Goal: Transaction & Acquisition: Purchase product/service

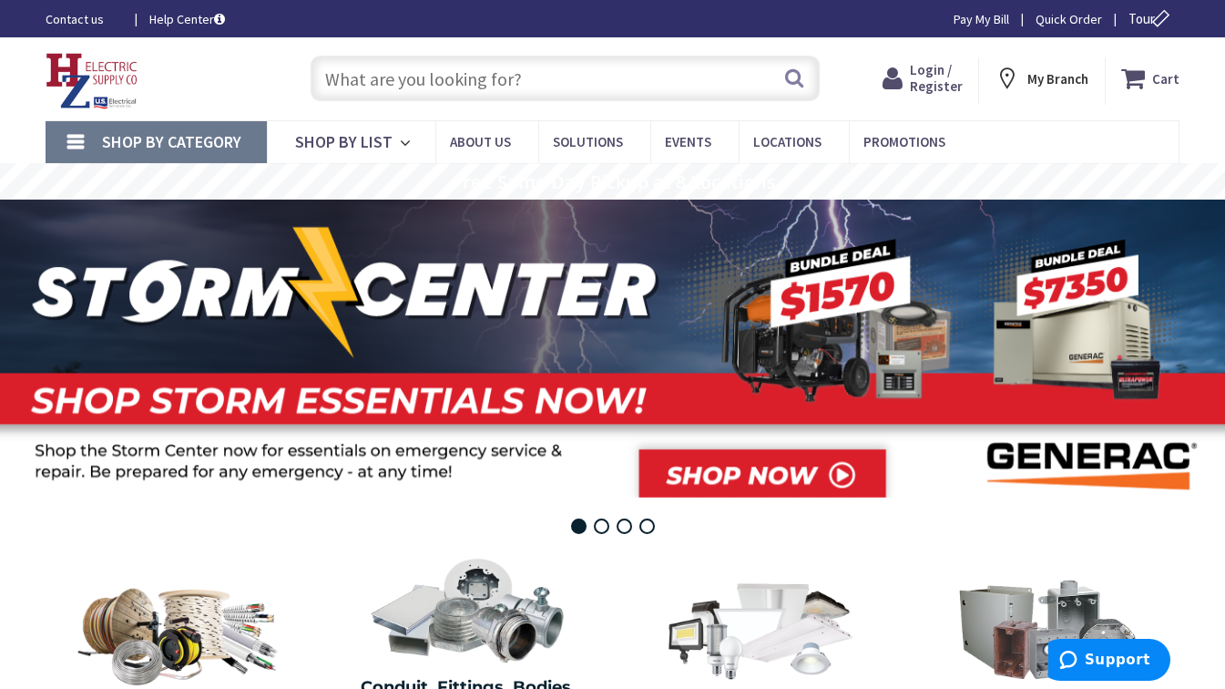
click at [409, 12] on div "Contact us Help Center Pay My [PERSON_NAME] Order Tour" at bounding box center [612, 18] width 1225 height 19
click at [591, 78] on input "text" at bounding box center [565, 79] width 509 height 46
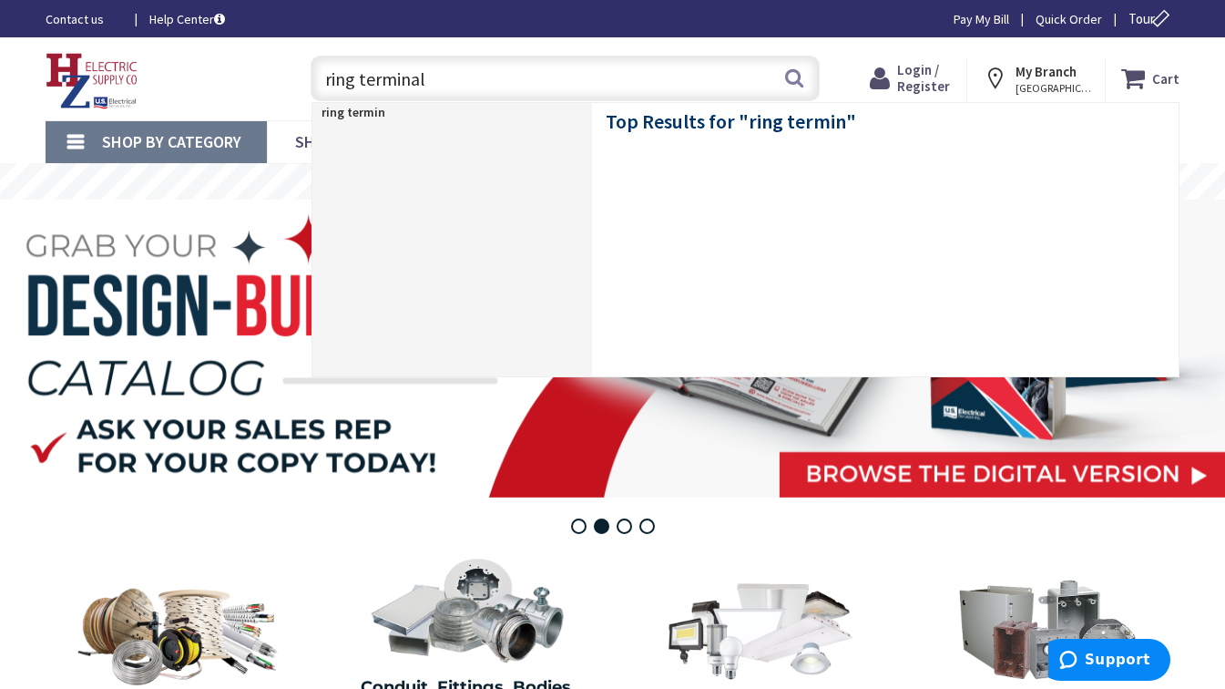
type input "ring terminals"
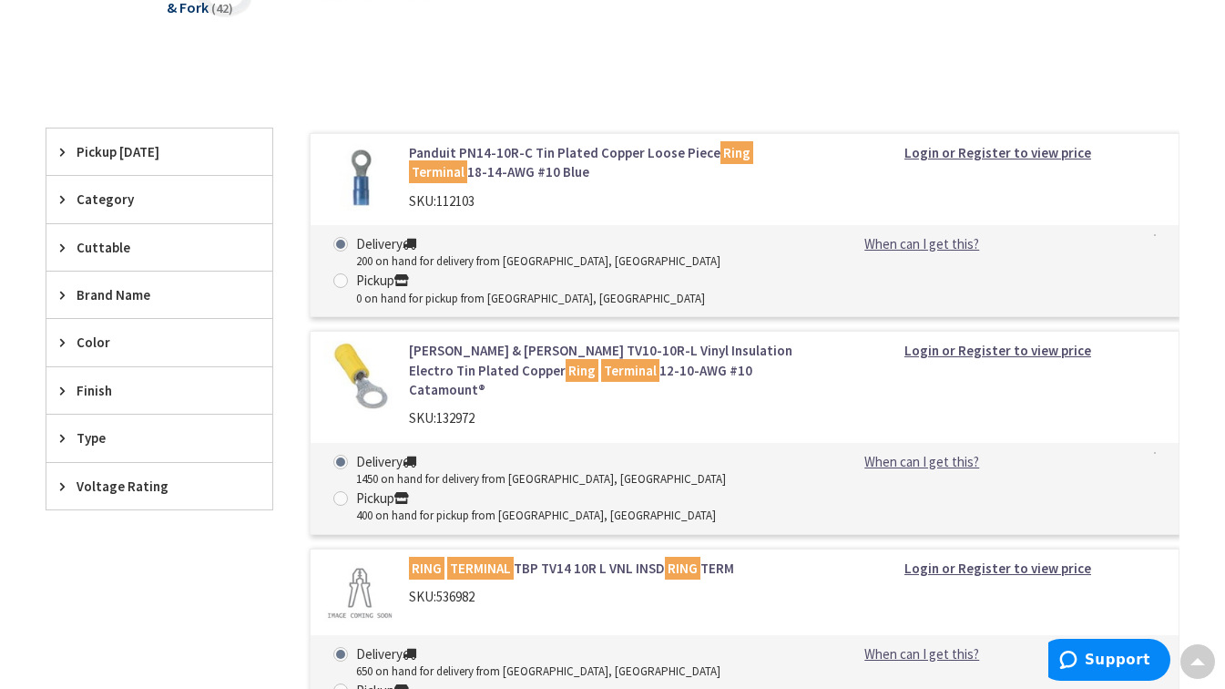
scroll to position [385, 0]
click at [592, 352] on link "Thomas & Betts TV10-10R-L Vinyl Insulation Electro Tin Plated Copper Ring Termi…" at bounding box center [606, 369] width 394 height 58
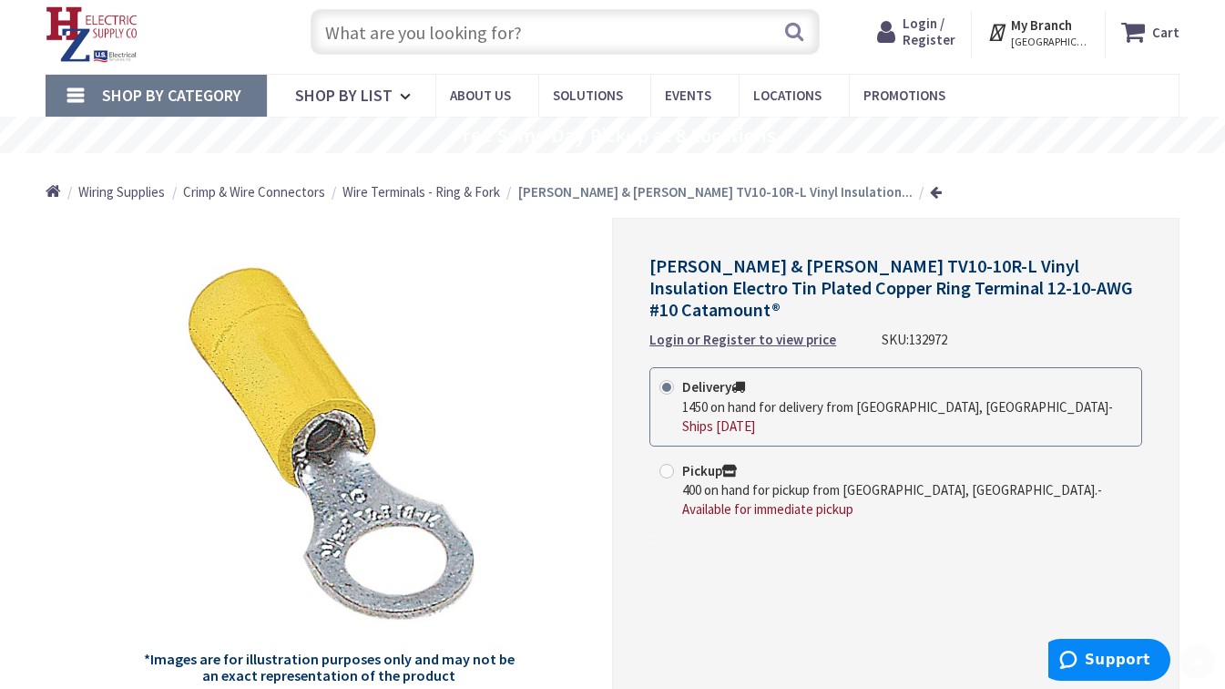
scroll to position [33, 0]
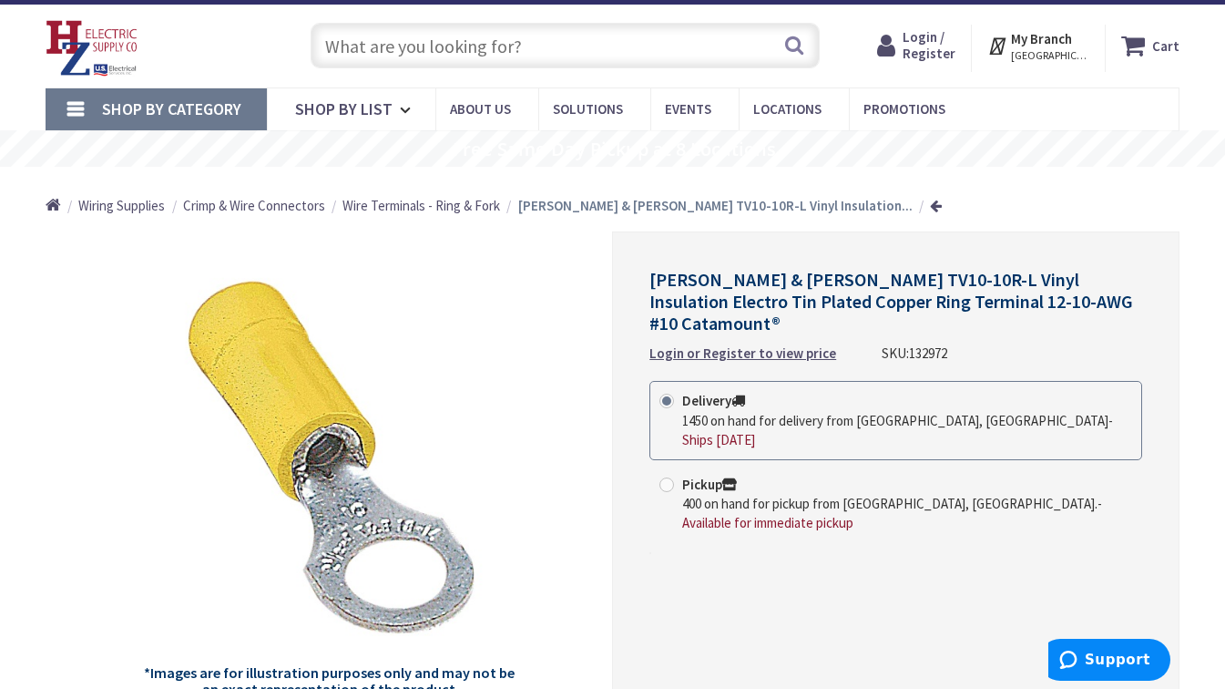
click at [452, 44] on input "text" at bounding box center [565, 46] width 509 height 46
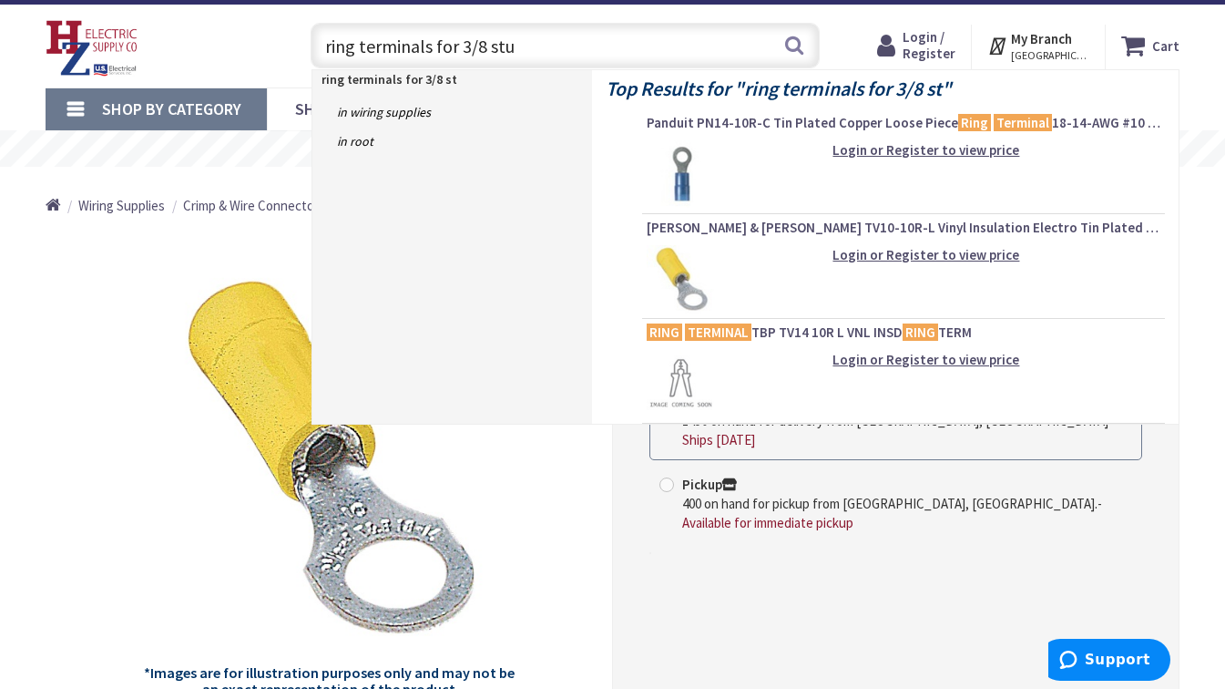
type input "ring terminals for 3/8 stud"
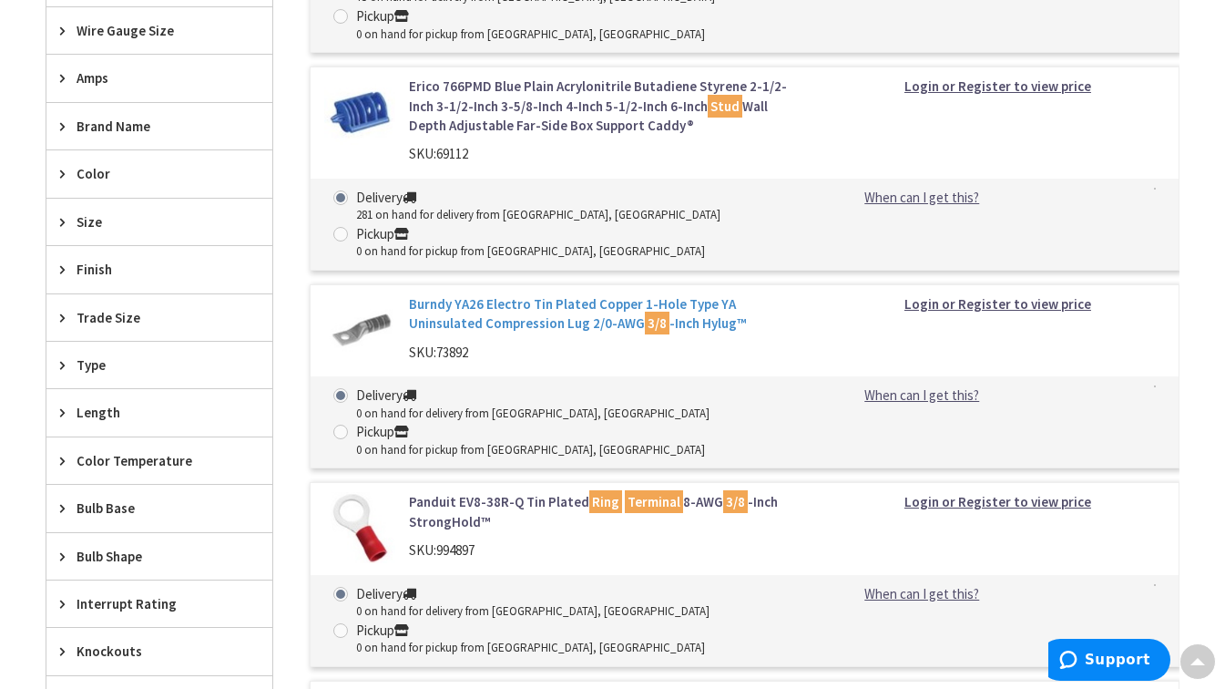
scroll to position [746, 0]
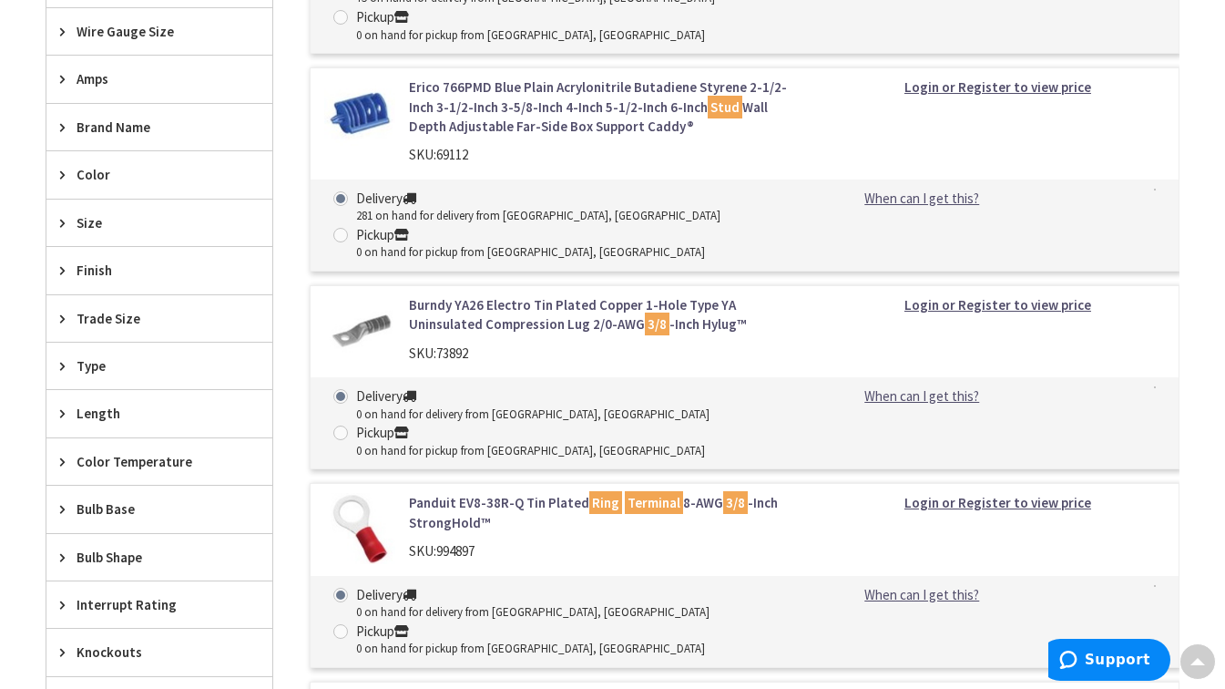
click at [533, 502] on link "Panduit EV8-38R-Q Tin Plated Ring Terminal 8-AWG 3/8 -Inch StrongHold™" at bounding box center [606, 512] width 394 height 39
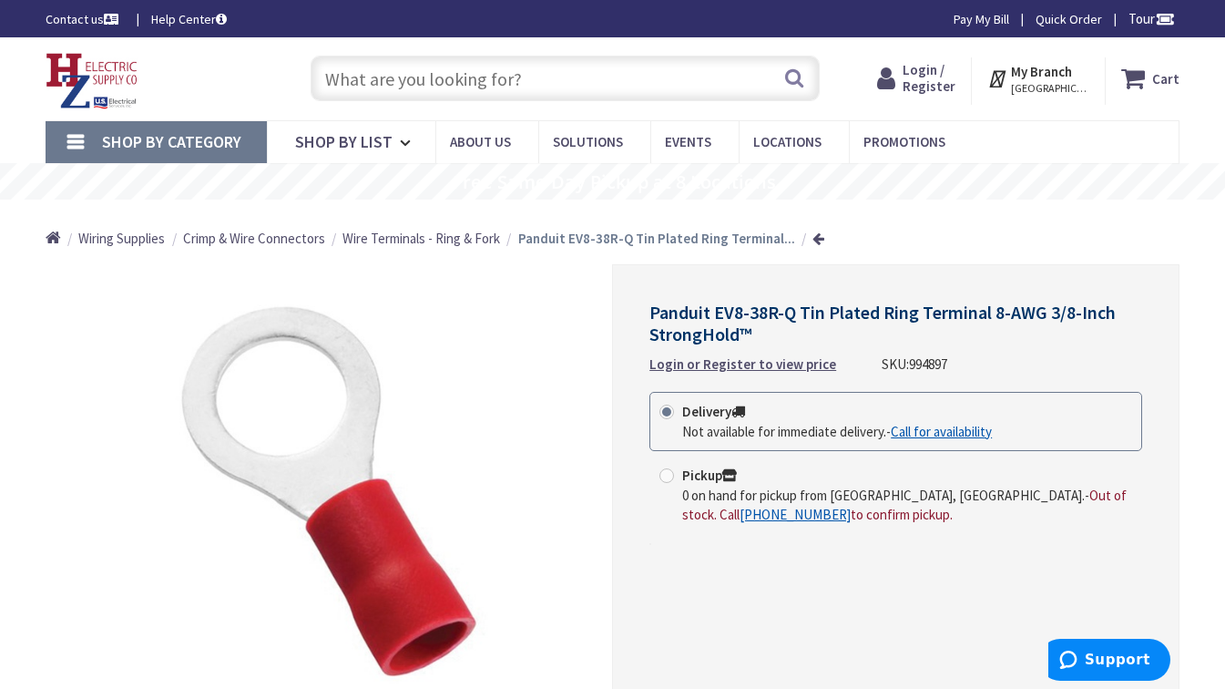
click at [414, 78] on input "text" at bounding box center [565, 79] width 509 height 46
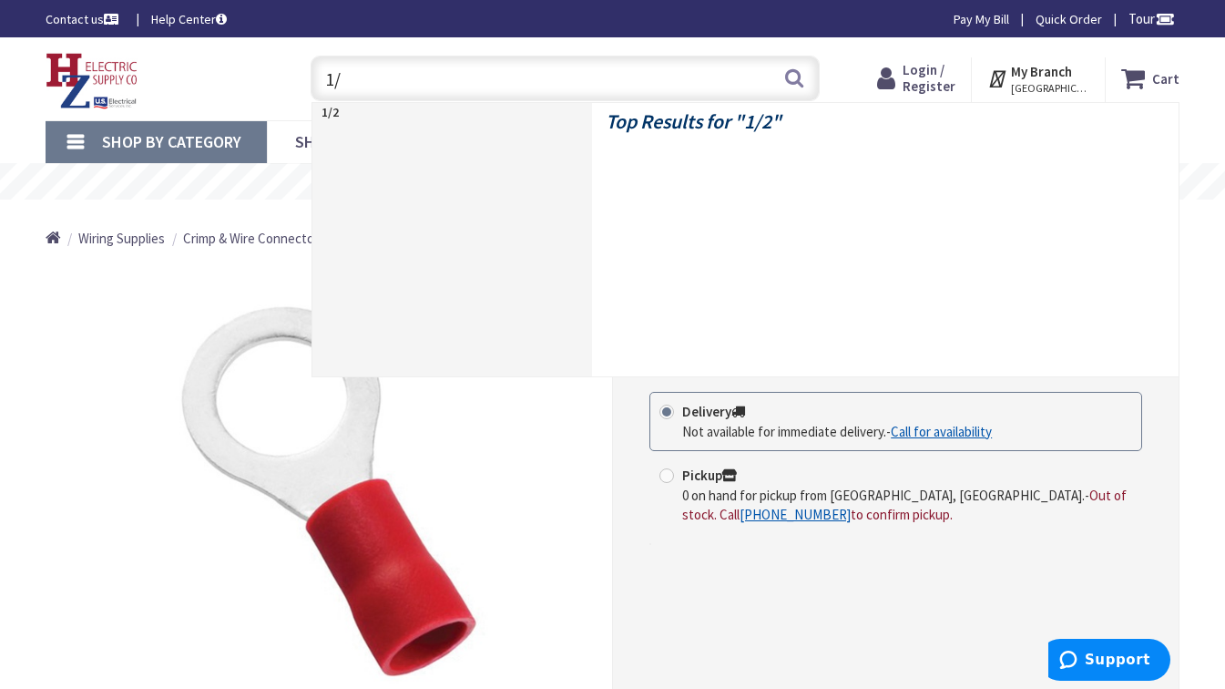
type input "1"
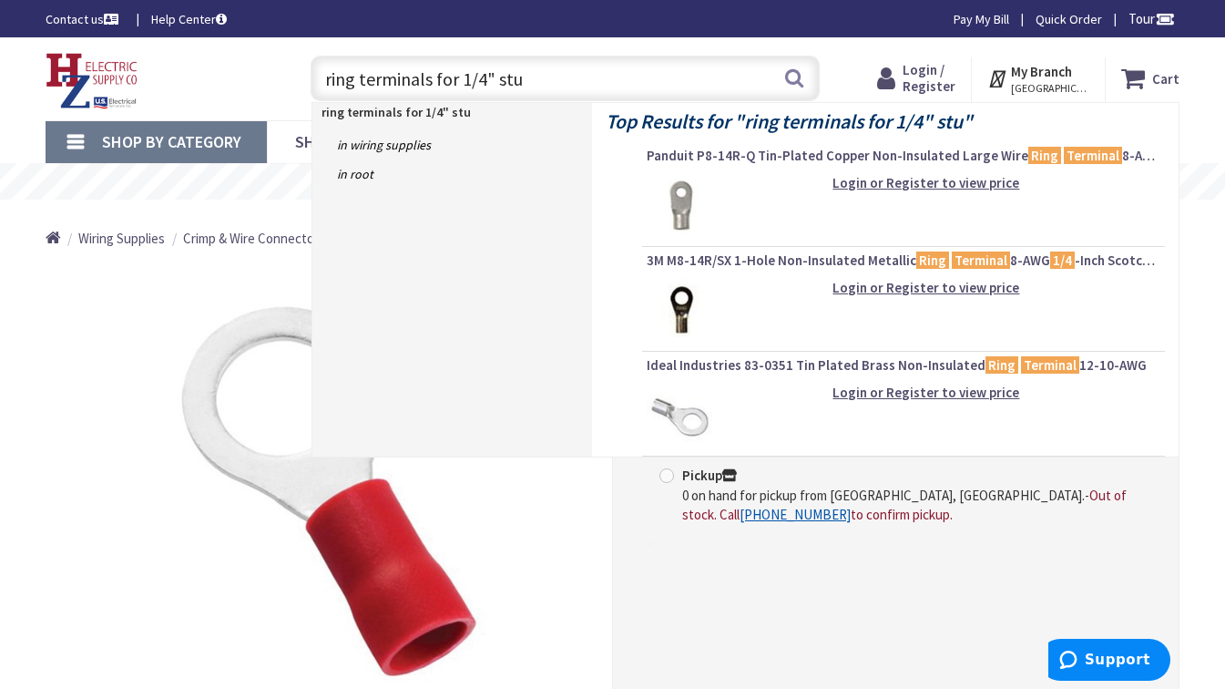
type input "ring terminals for 1/4" stud"
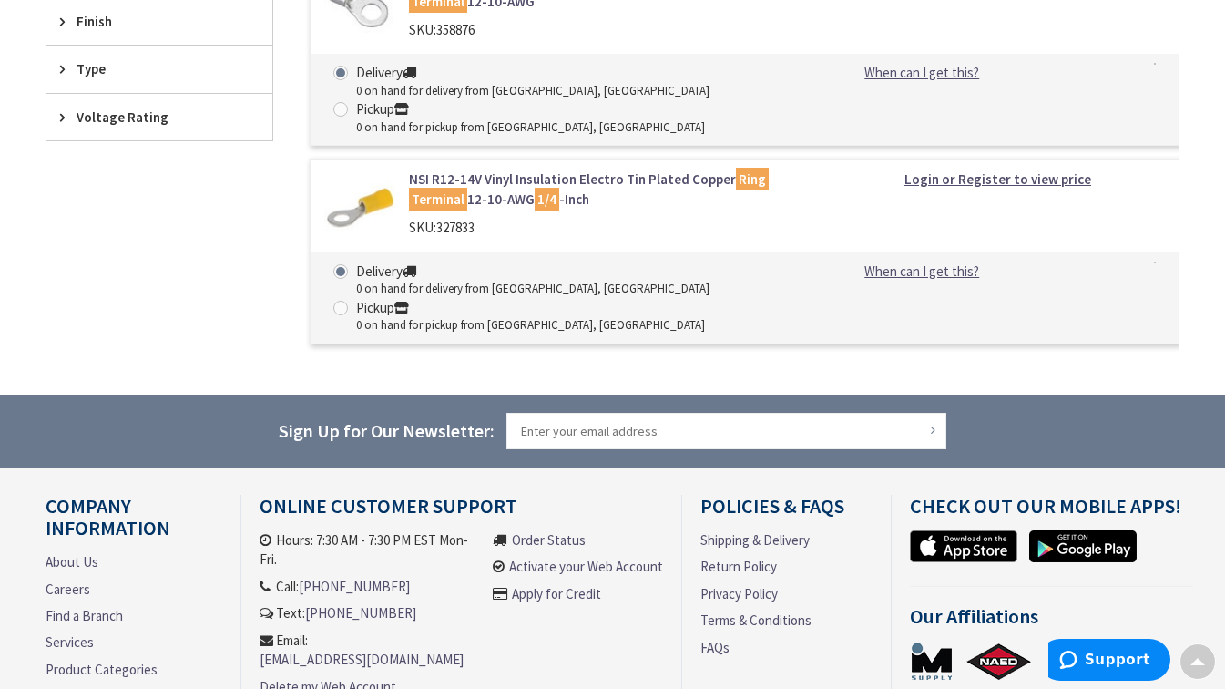
scroll to position [754, 0]
click at [522, 190] on link "NSI R12-14V Vinyl Insulation Electro Tin Plated Copper Ring Terminal 12-10-AWG …" at bounding box center [606, 188] width 394 height 39
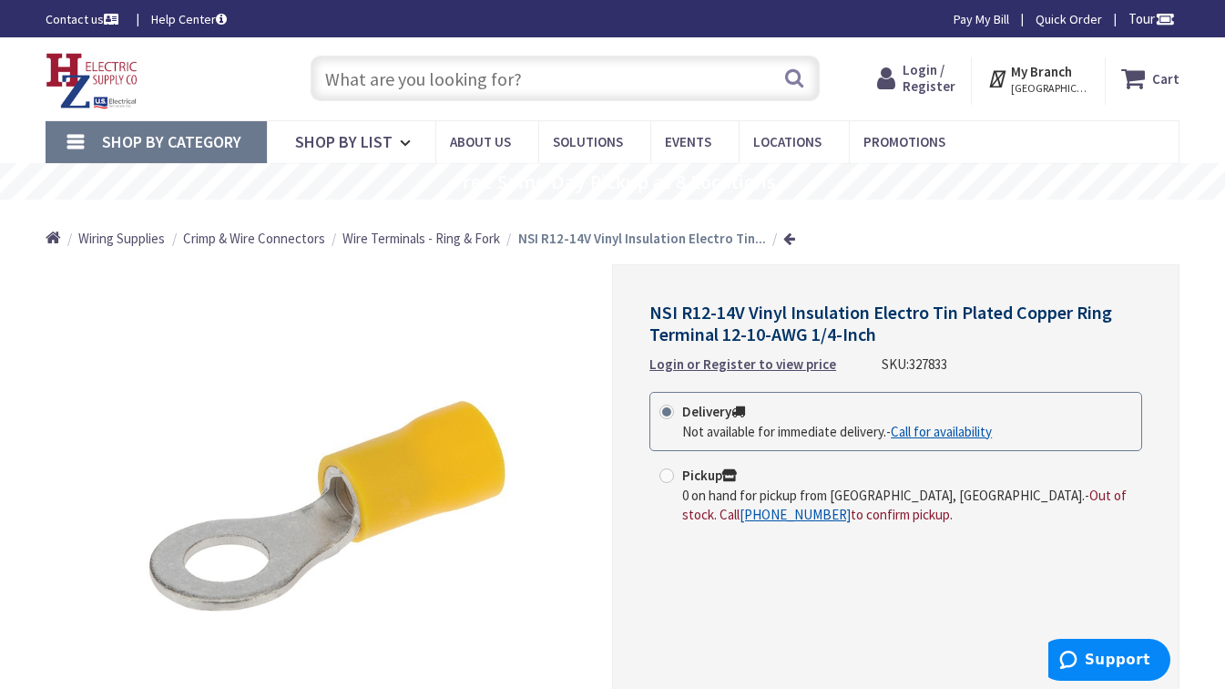
click at [1029, 84] on span "[GEOGRAPHIC_DATA], [GEOGRAPHIC_DATA]" at bounding box center [1049, 88] width 77 height 15
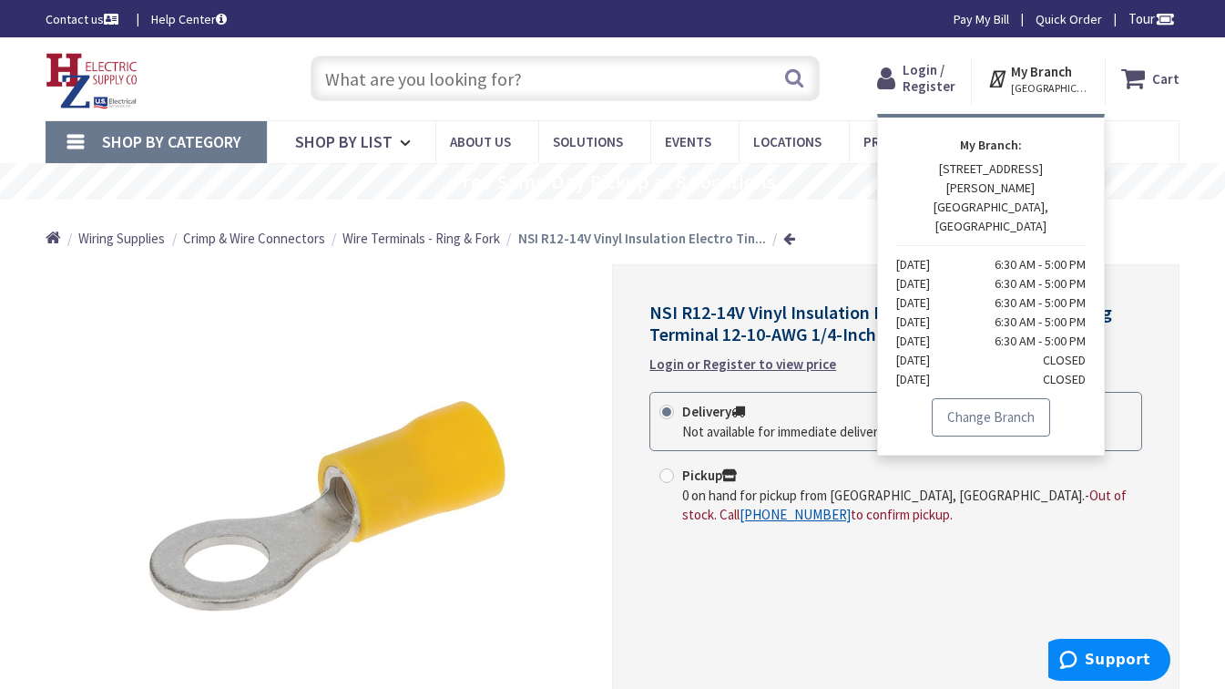
click at [987, 398] on link "Change Branch" at bounding box center [991, 417] width 118 height 38
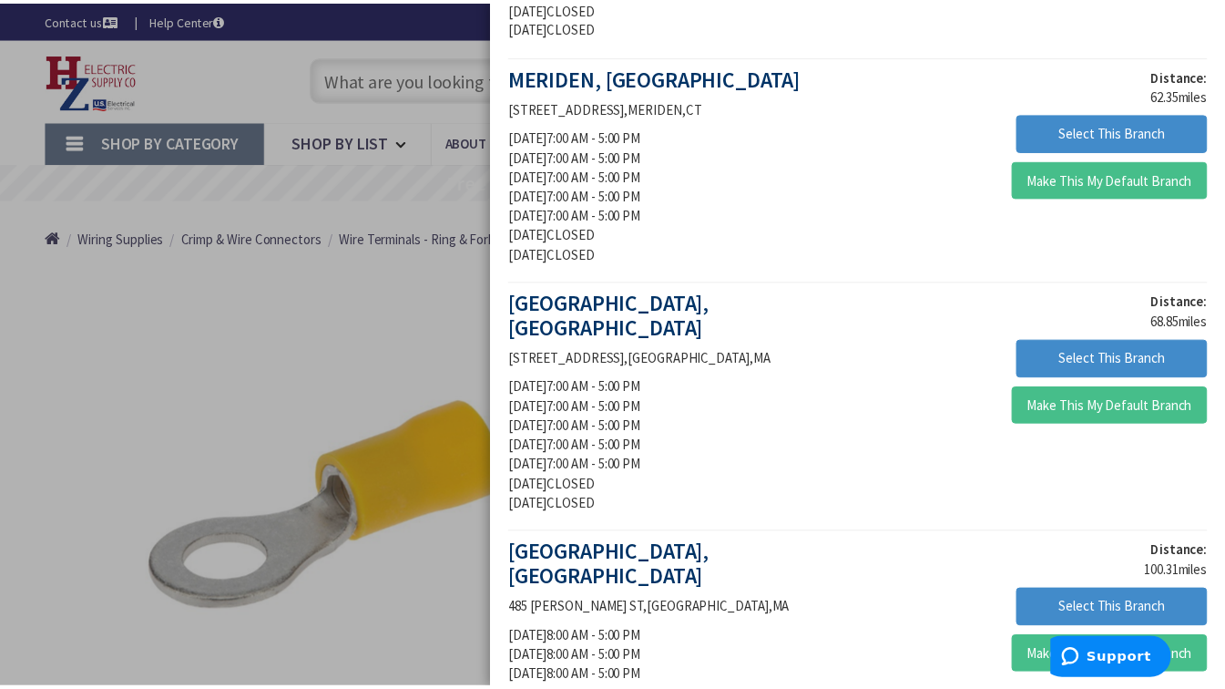
scroll to position [846, 0]
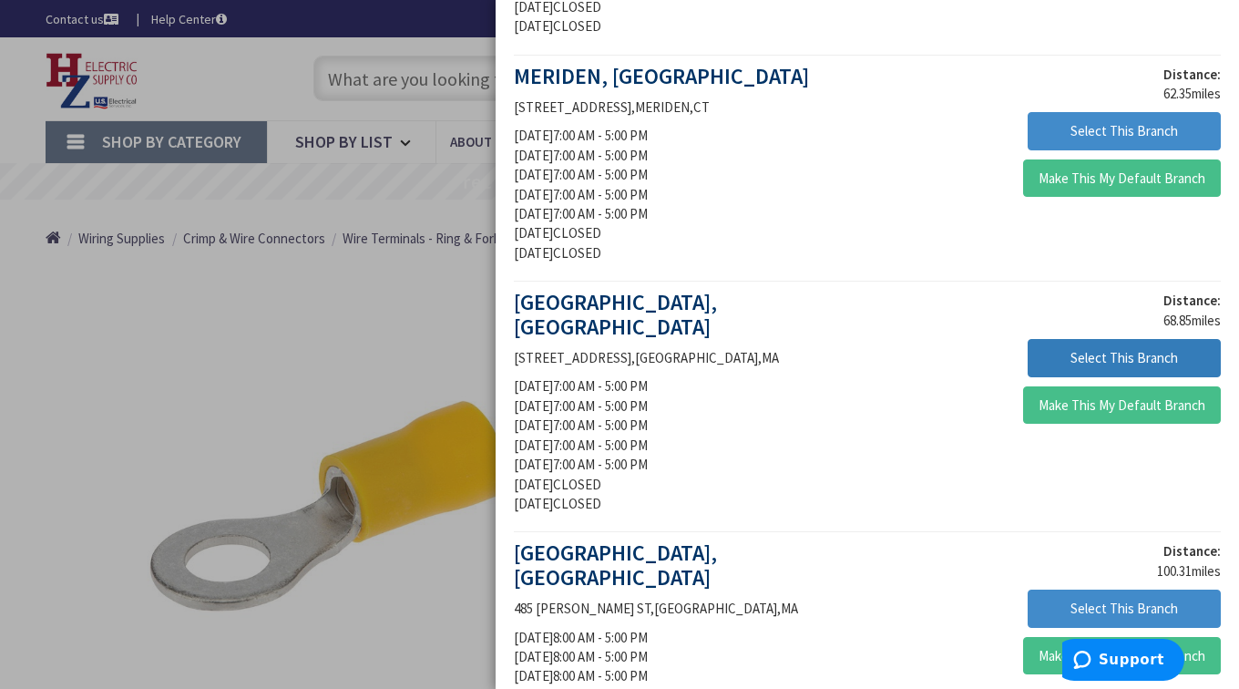
click at [1107, 339] on button "Select This Branch" at bounding box center [1124, 358] width 193 height 38
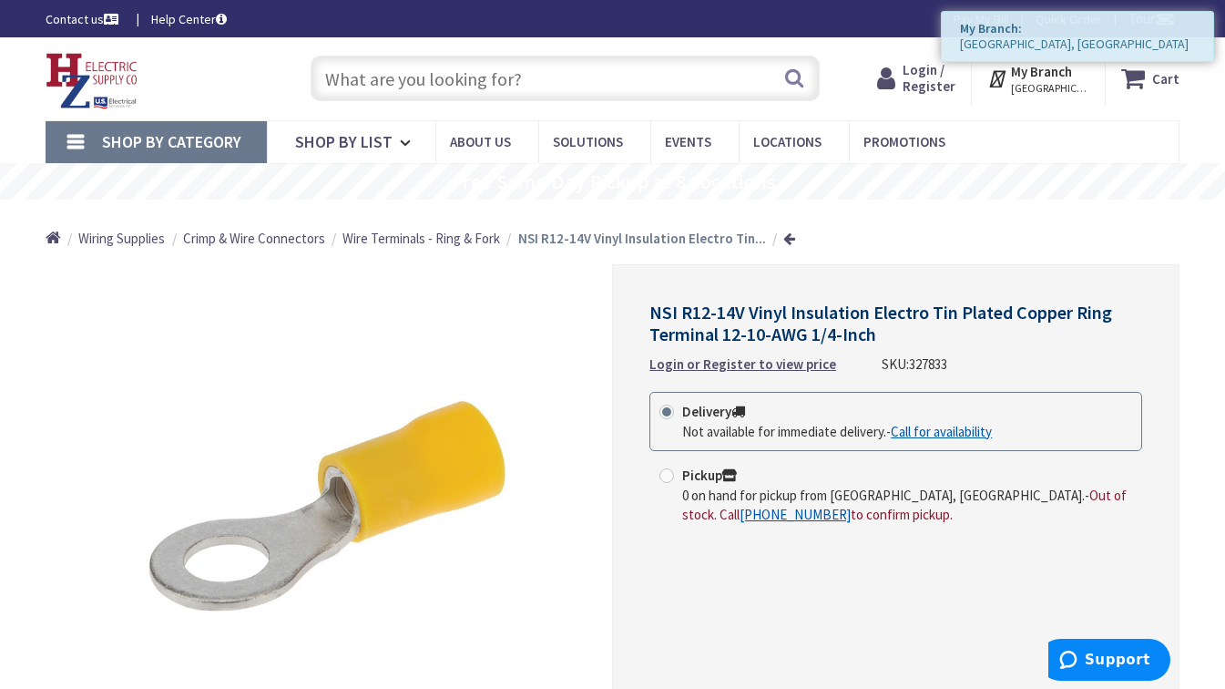
scroll to position [56, 0]
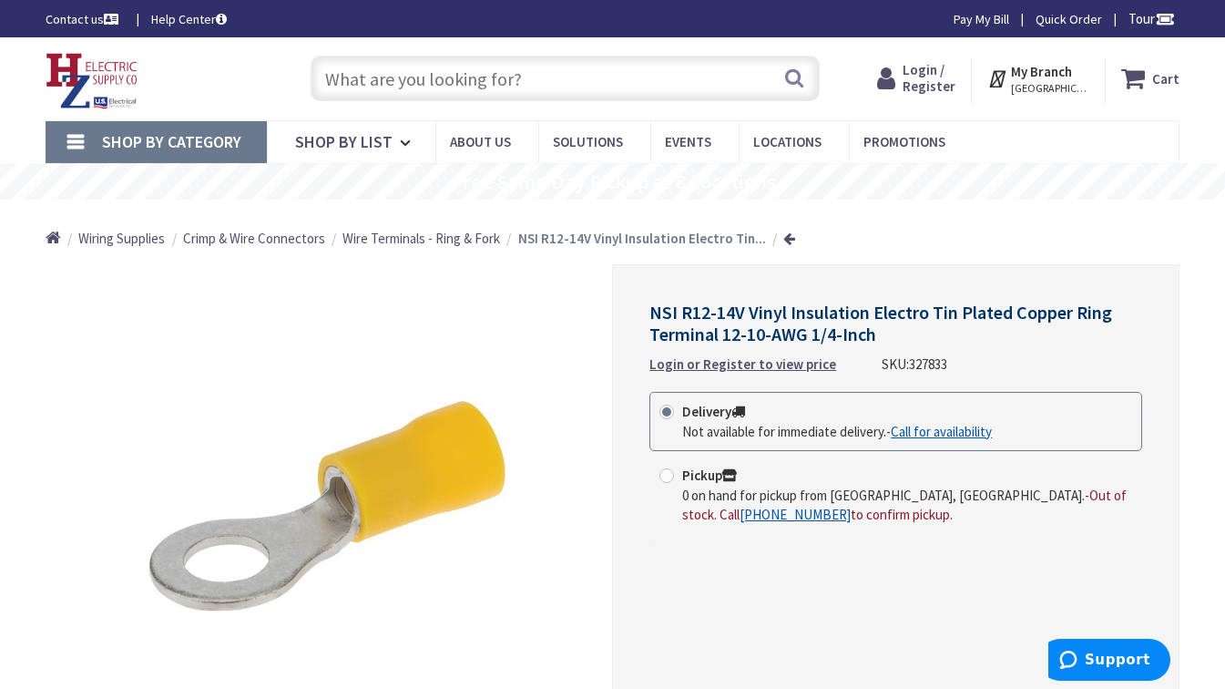
click at [1046, 87] on span "[GEOGRAPHIC_DATA], [GEOGRAPHIC_DATA]" at bounding box center [1049, 88] width 77 height 15
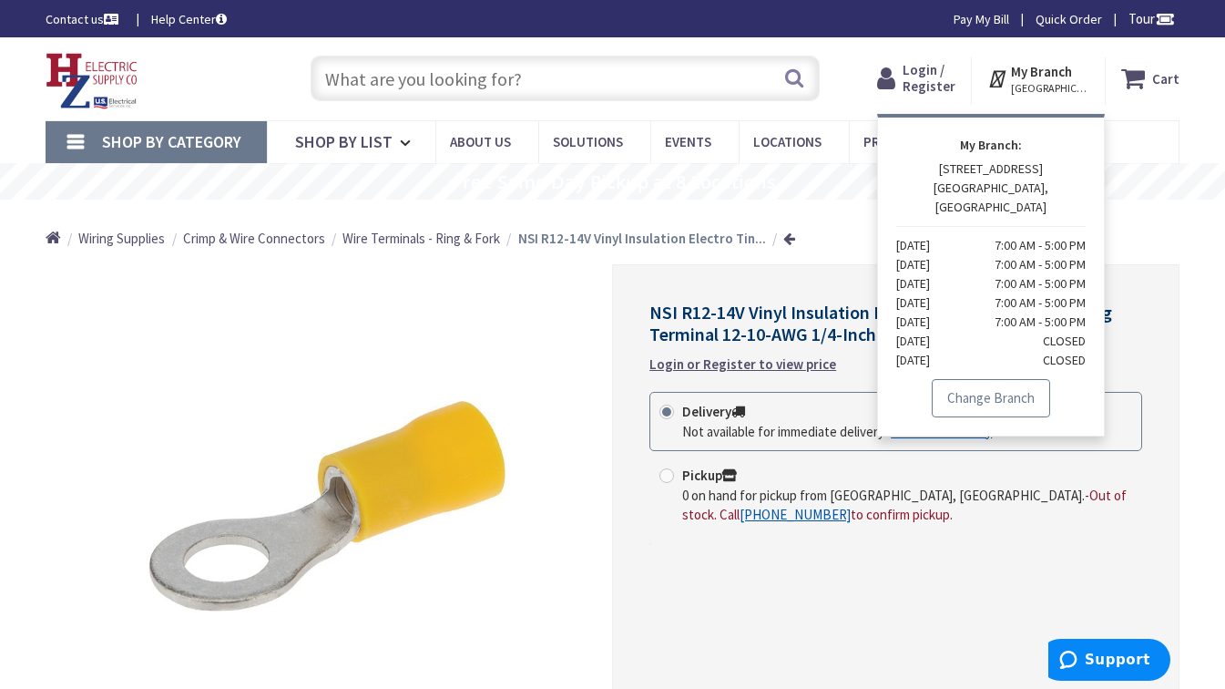
click at [1009, 379] on link "Change Branch" at bounding box center [991, 398] width 118 height 38
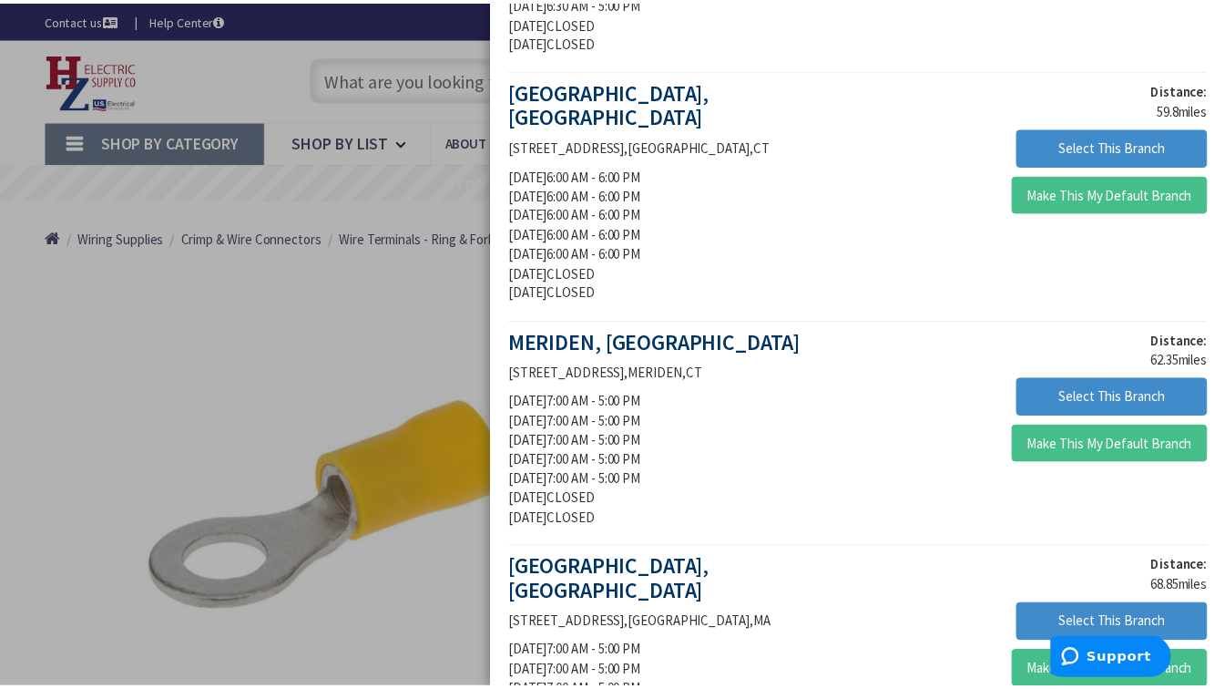
scroll to position [578, 0]
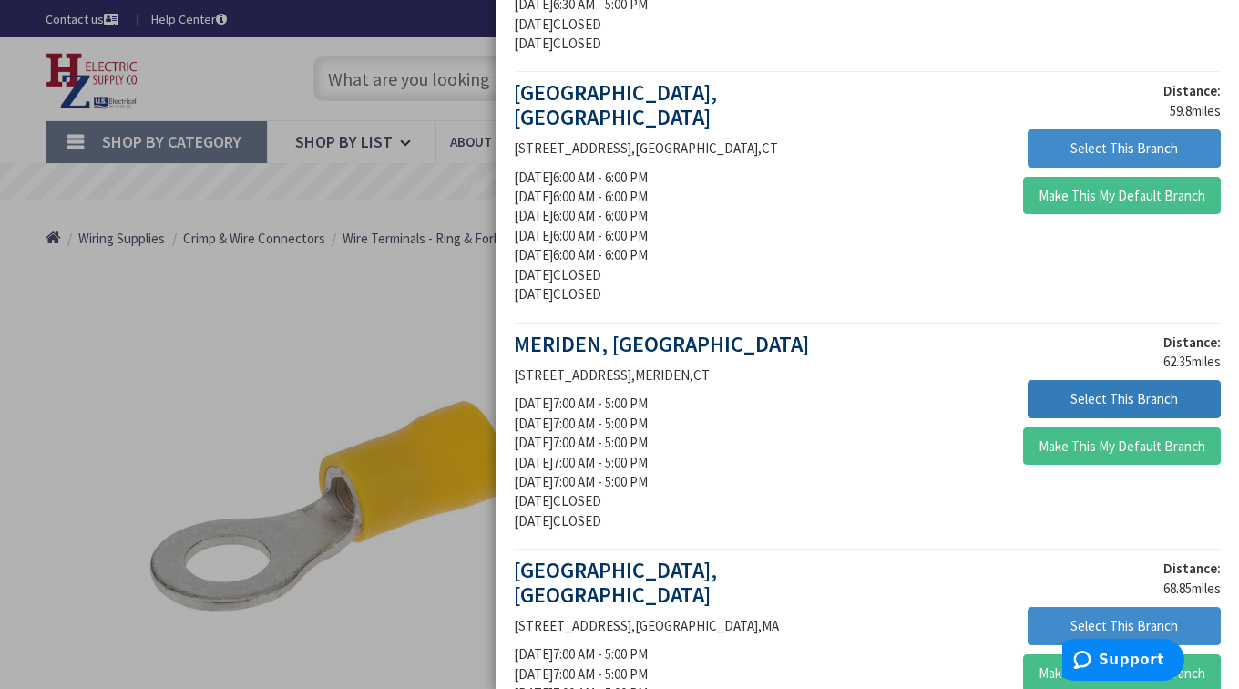
click at [1061, 380] on button "Select This Branch" at bounding box center [1124, 399] width 193 height 38
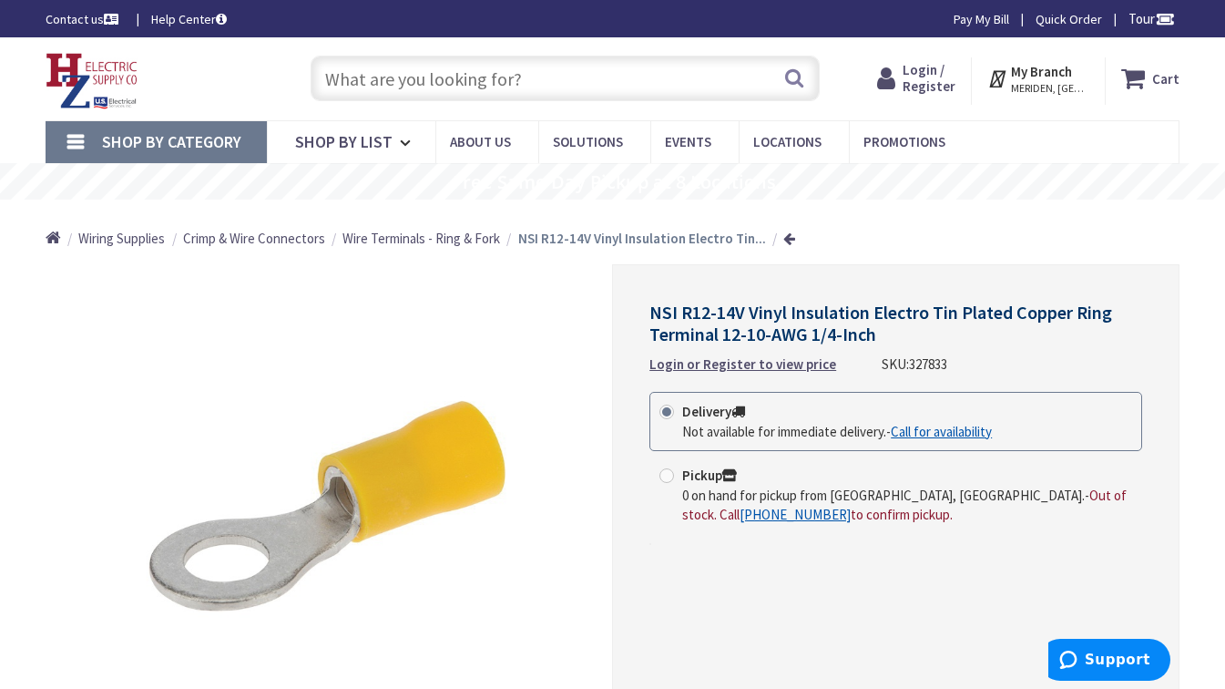
click at [1069, 78] on strong "My Branch" at bounding box center [1041, 71] width 61 height 17
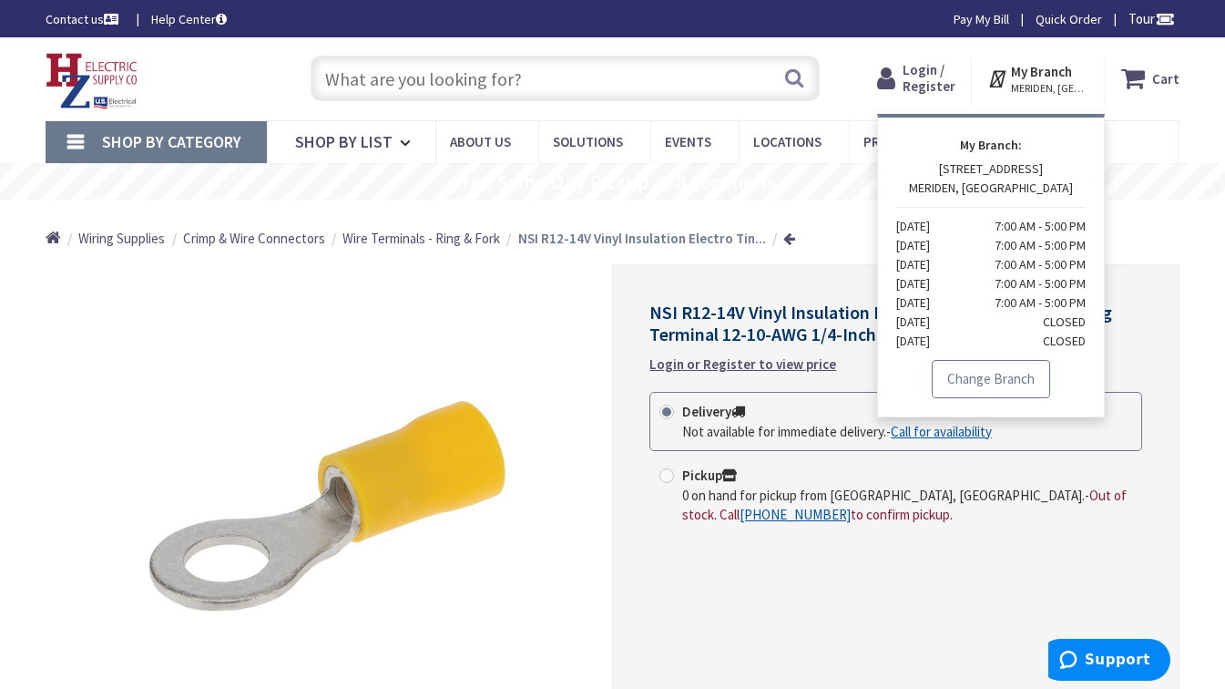
click at [1009, 365] on link "Change Branch" at bounding box center [991, 379] width 118 height 38
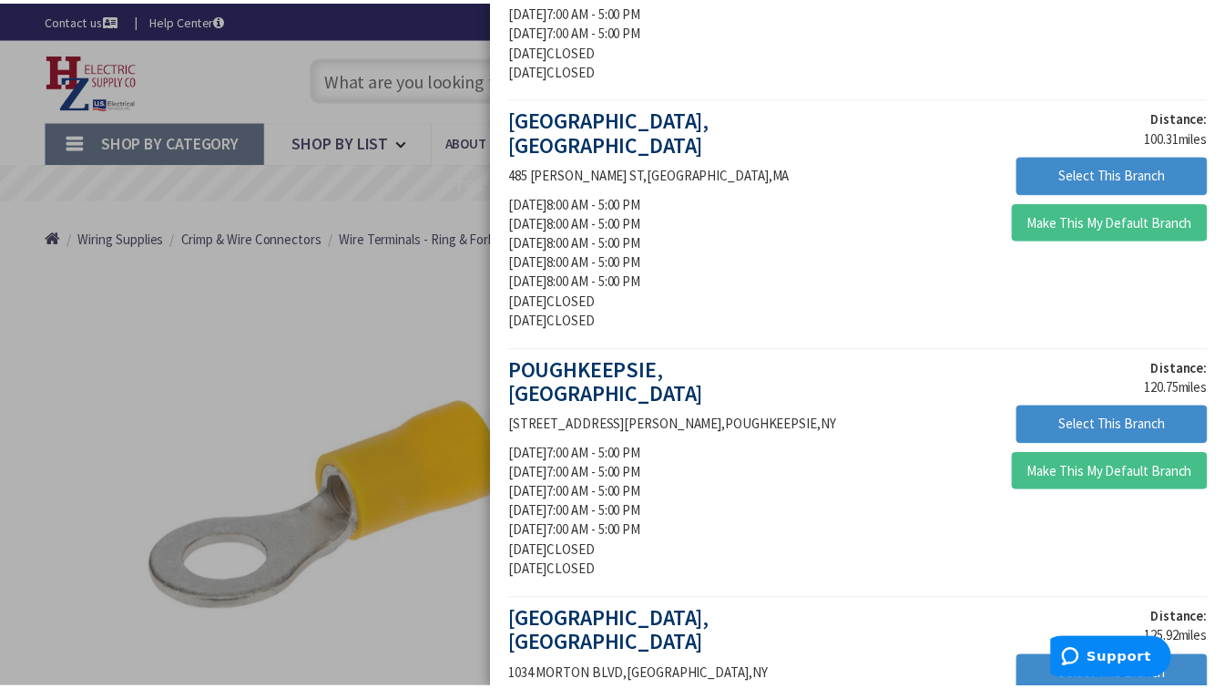
scroll to position [1291, 0]
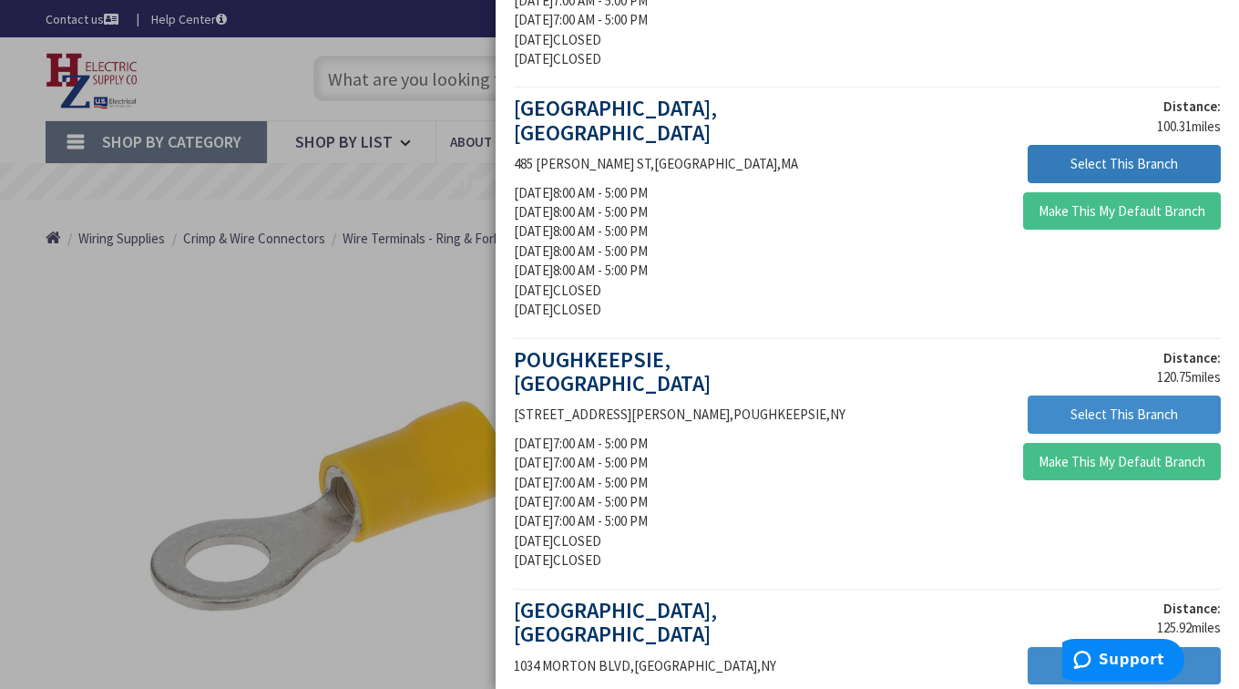
click at [1075, 145] on button "Select This Branch" at bounding box center [1124, 164] width 193 height 38
